Goal: Use online tool/utility: Use online tool/utility

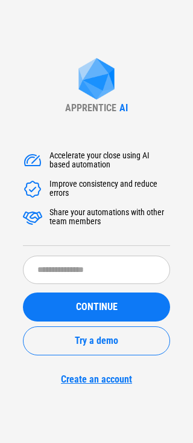
click at [157, 418] on div "APPRENTICE AI Accelerate your close using AI based automation Improve consisten…" at bounding box center [96, 221] width 193 height 443
click at [164, 394] on div "APPRENTICE AI Accelerate your close using AI based automation Improve consisten…" at bounding box center [96, 221] width 193 height 443
